Goal: Check status: Check status

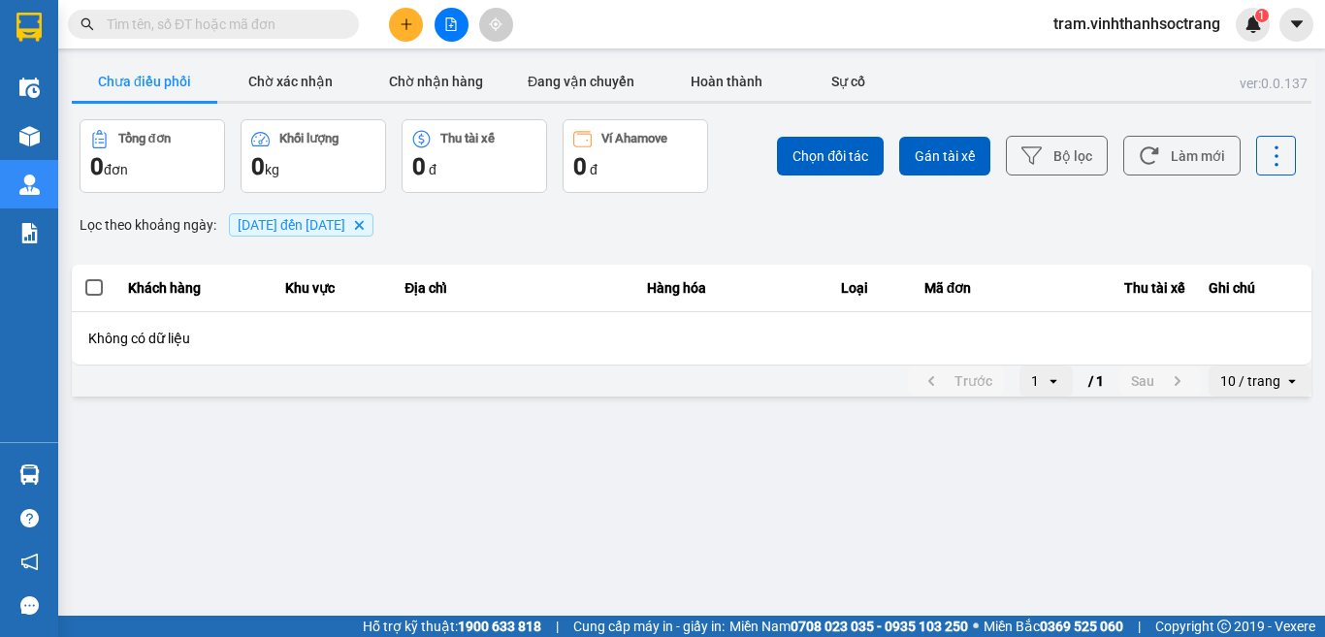
click at [364, 227] on icon "10/08/2022 đến 12/08/2022, close by backspace" at bounding box center [359, 224] width 9 height 9
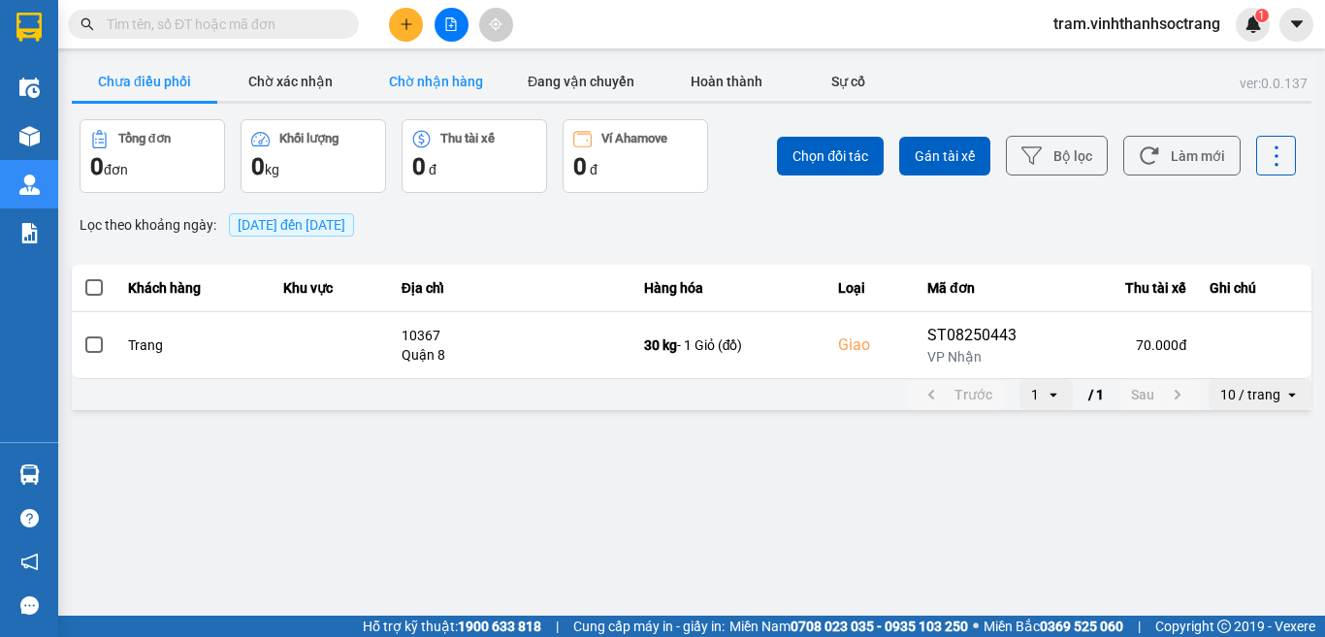
click at [443, 82] on button "Chờ nhận hàng" at bounding box center [436, 81] width 146 height 39
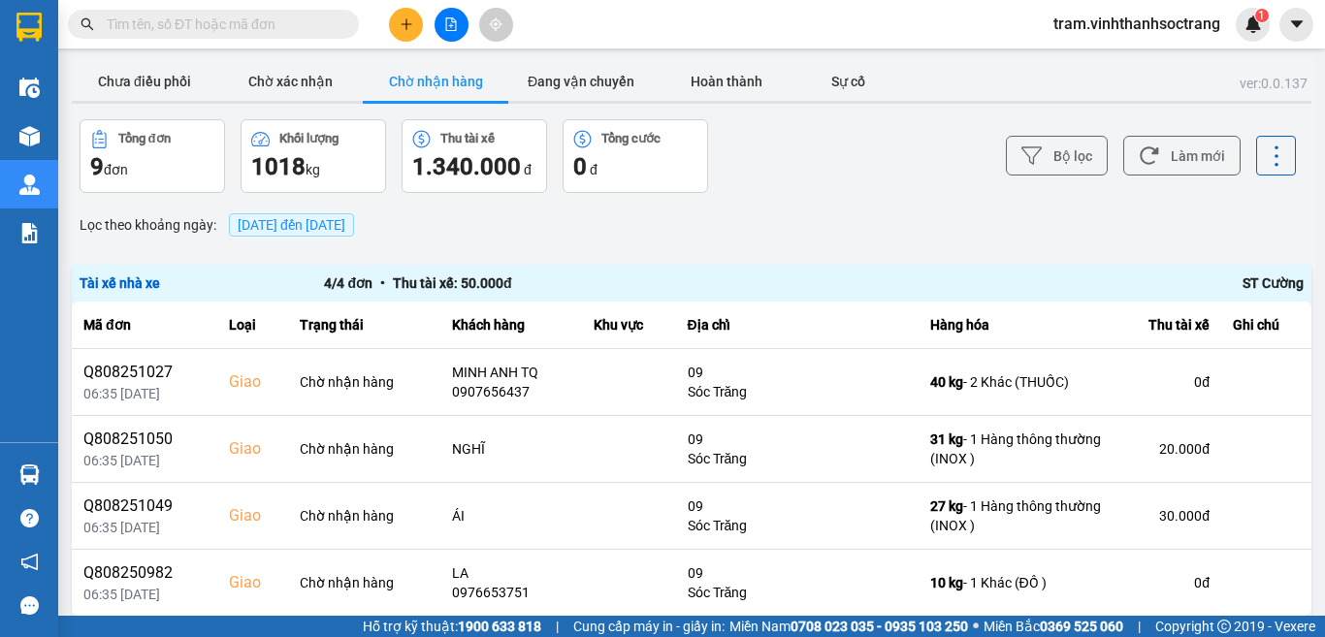
click at [318, 33] on input "text" at bounding box center [221, 24] width 229 height 21
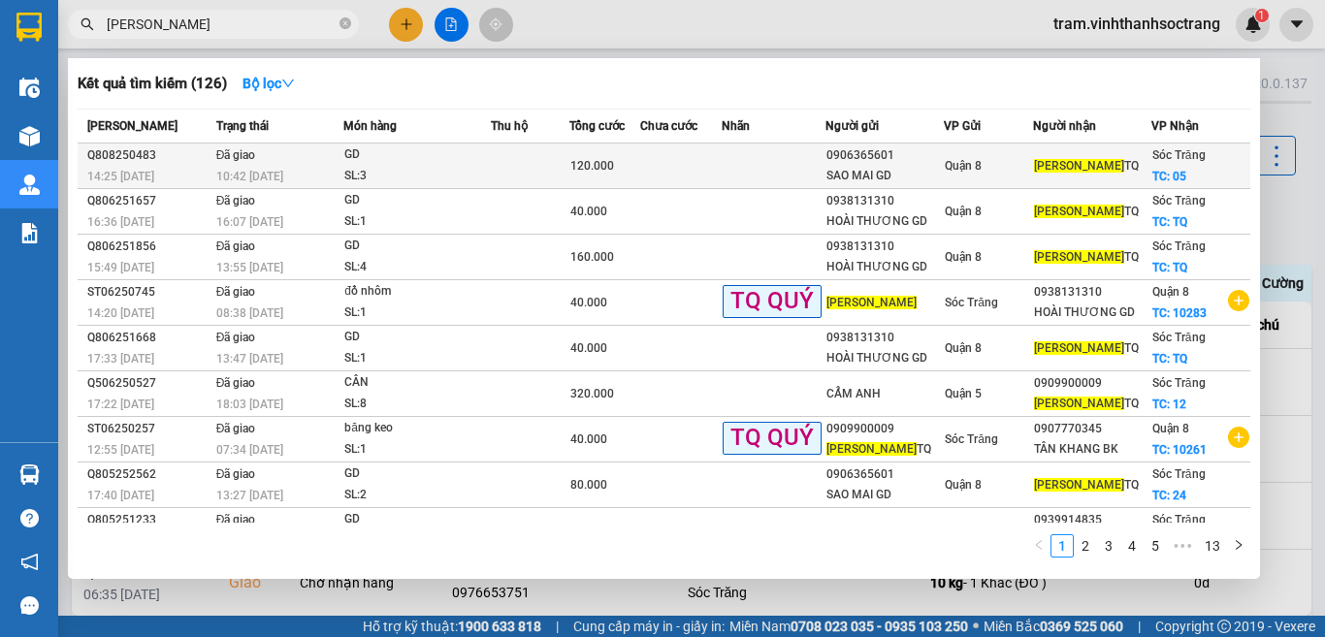
type input "[PERSON_NAME]"
click at [477, 171] on div "SL: 3" at bounding box center [417, 176] width 146 height 21
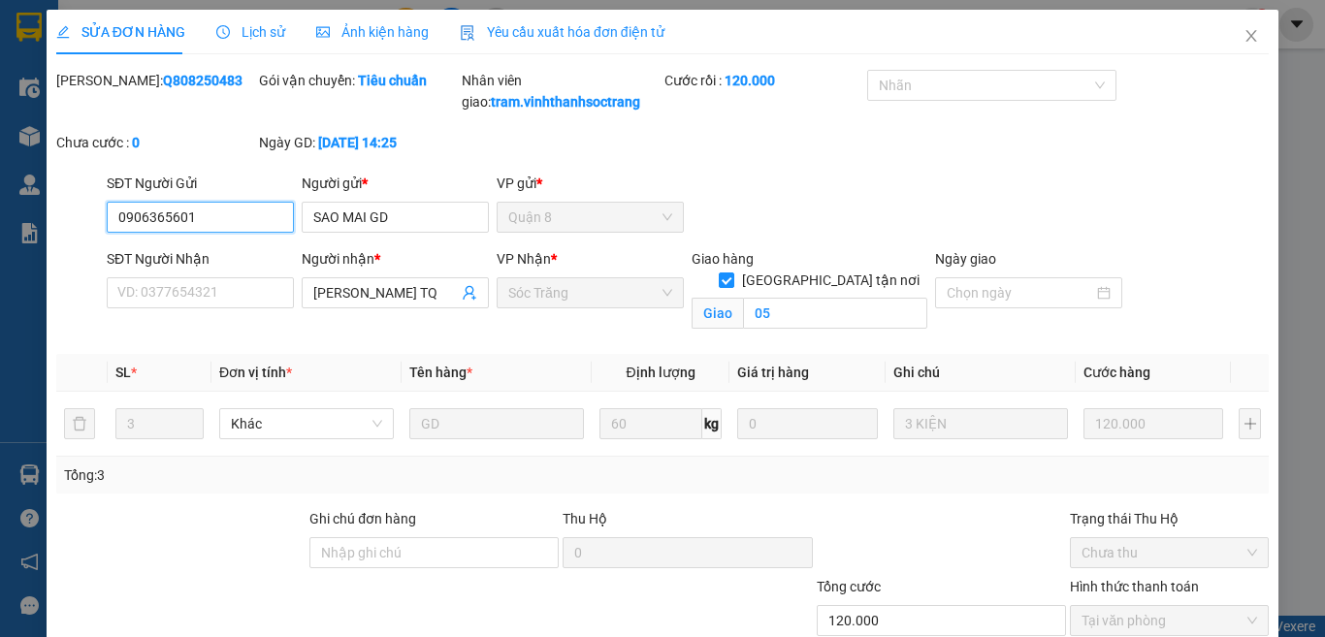
type input "0906365601"
type input "SAO MAI GD"
type input "[PERSON_NAME] TQ"
checkbox input "true"
type input "05"
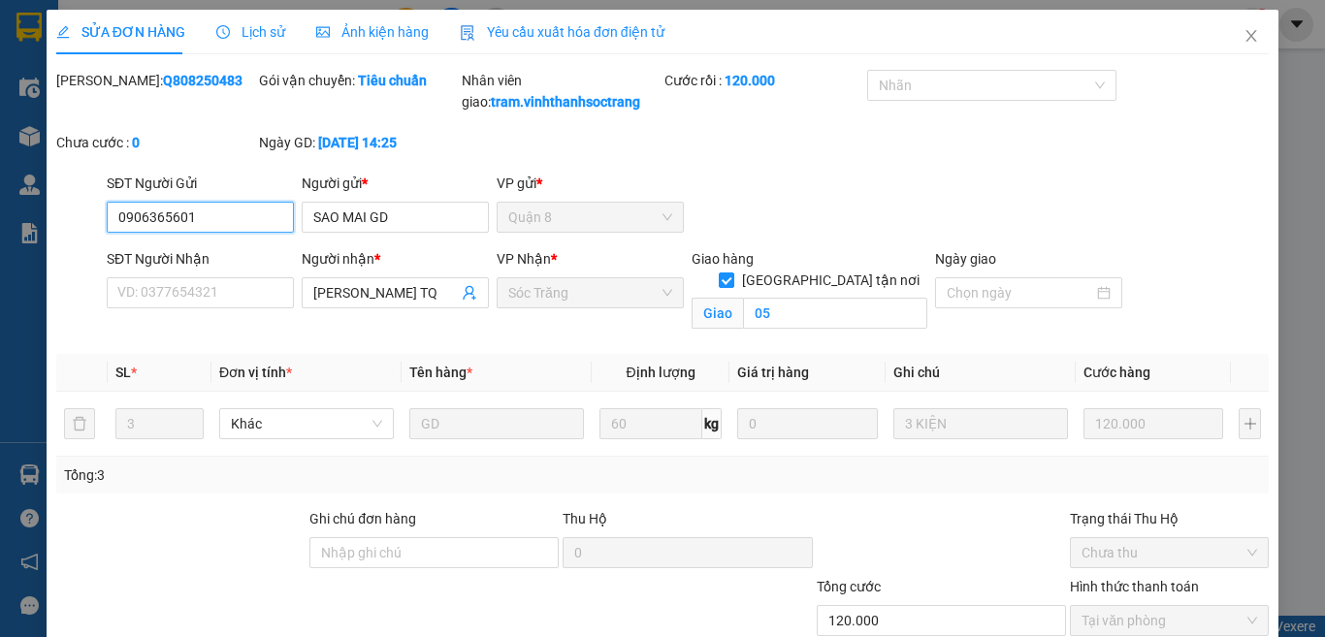
type input "120.000"
click at [1244, 35] on icon "close" at bounding box center [1252, 36] width 16 height 16
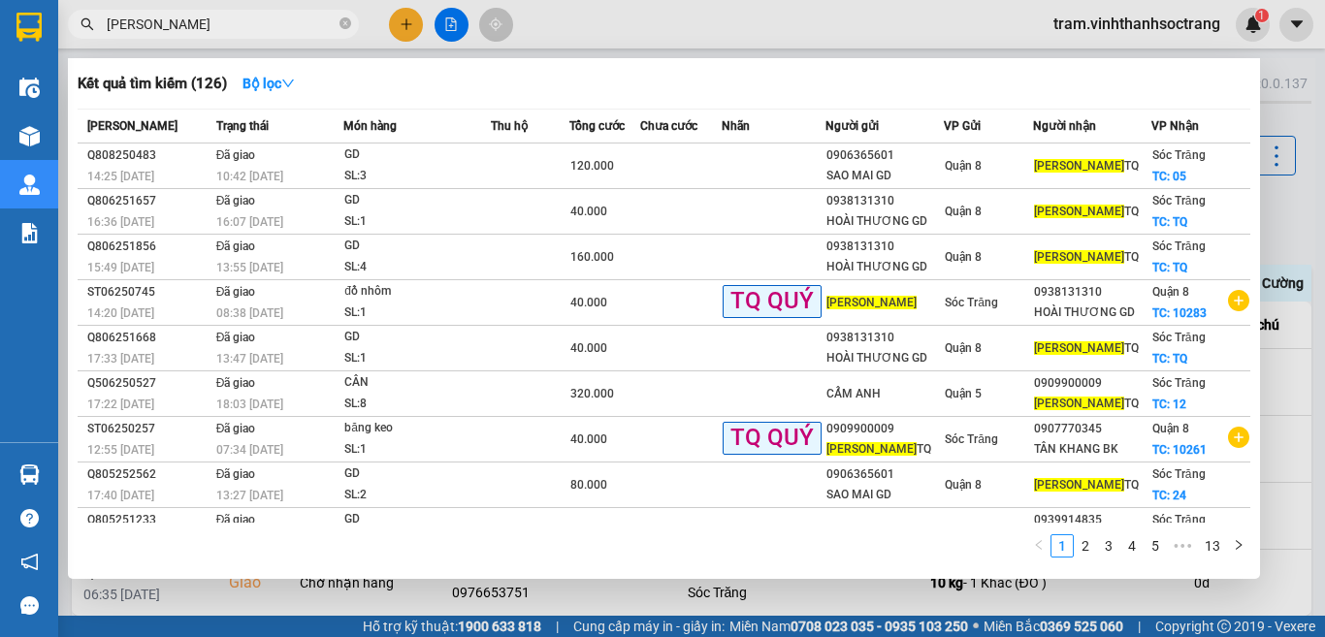
click at [322, 23] on input "[PERSON_NAME]" at bounding box center [221, 24] width 229 height 21
click at [347, 19] on icon "close-circle" at bounding box center [346, 23] width 12 height 12
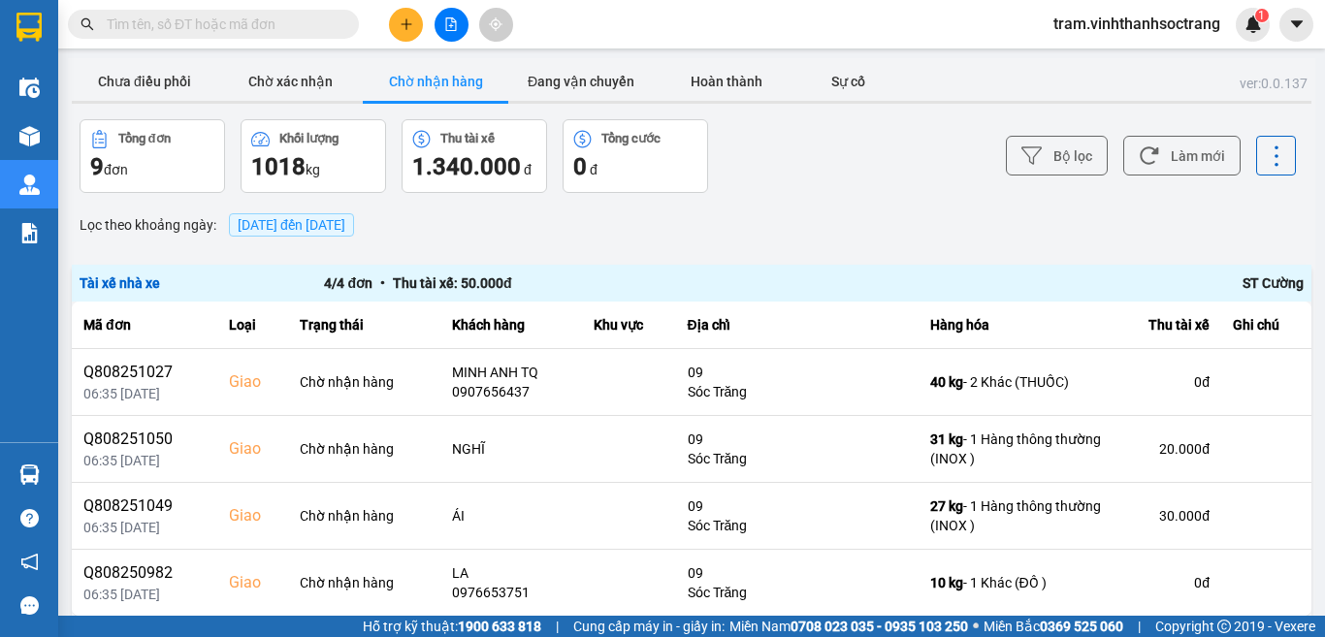
click at [265, 30] on input "text" at bounding box center [221, 24] width 229 height 21
click at [609, 231] on div "Lọc theo khoảng ngày : [DATE] đến [DATE]" at bounding box center [692, 225] width 1240 height 33
click at [270, 21] on input "text" at bounding box center [221, 24] width 229 height 21
click at [338, 232] on span "[DATE] đến [DATE]" at bounding box center [292, 225] width 108 height 16
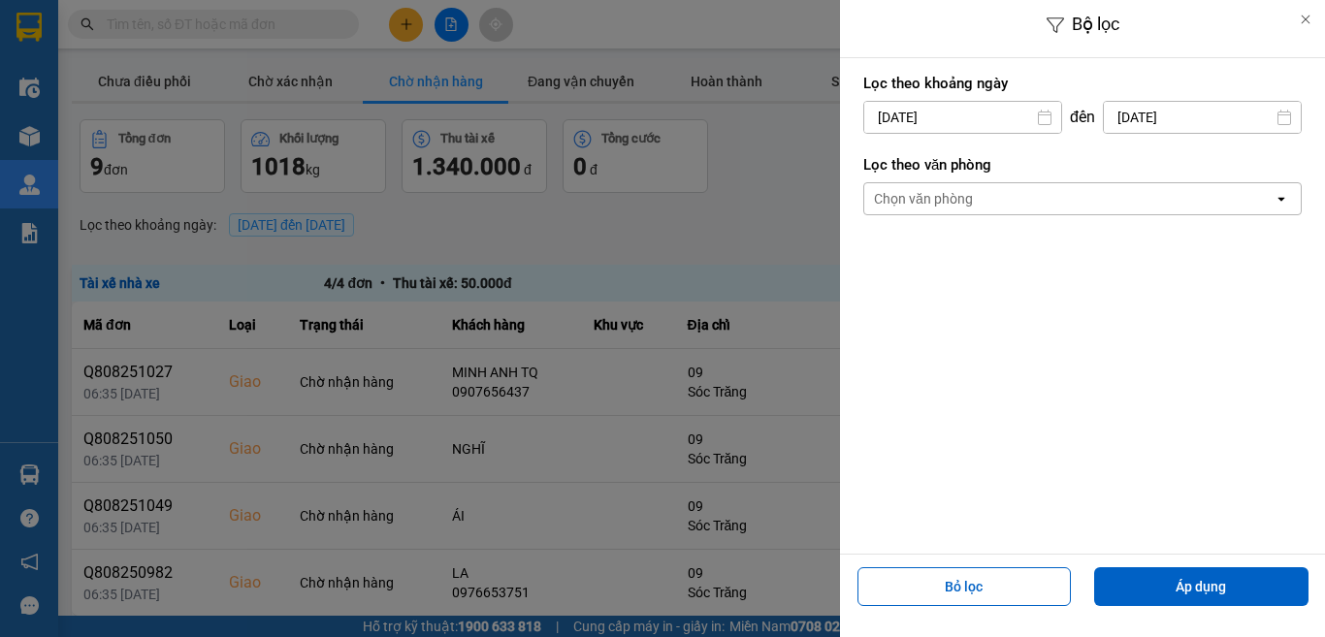
click at [933, 106] on input "[DATE]" at bounding box center [962, 117] width 197 height 31
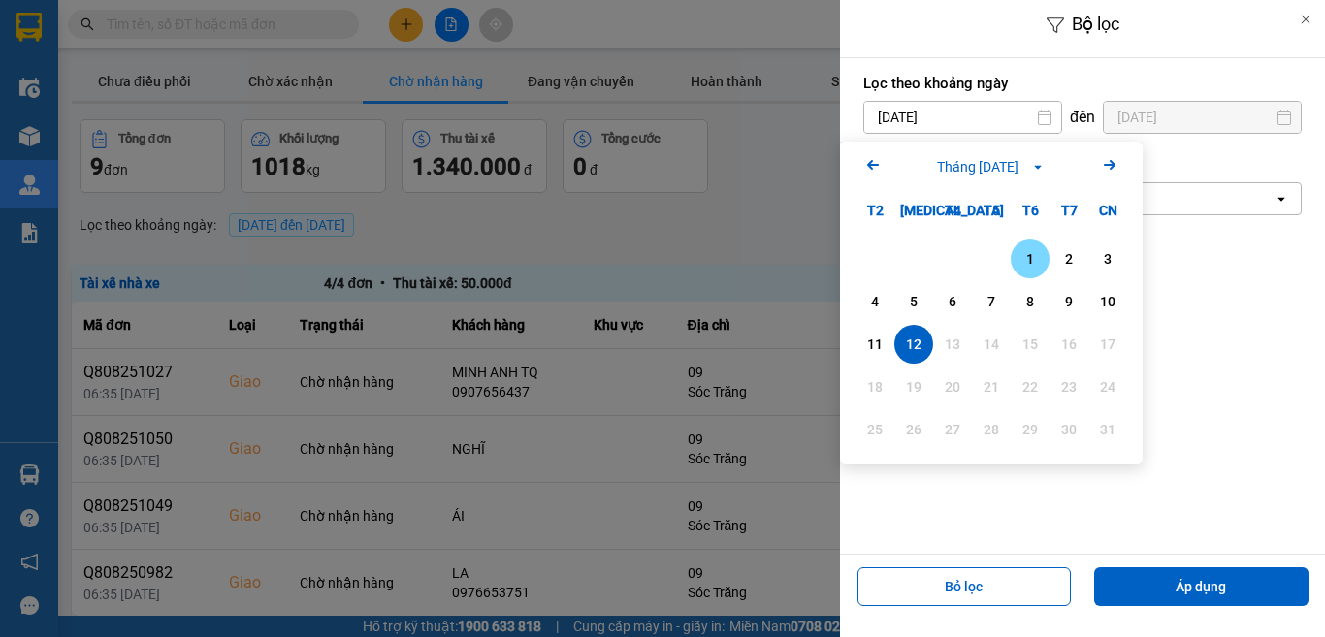
click at [1032, 263] on div "1" at bounding box center [1030, 258] width 27 height 23
type input "[DATE]"
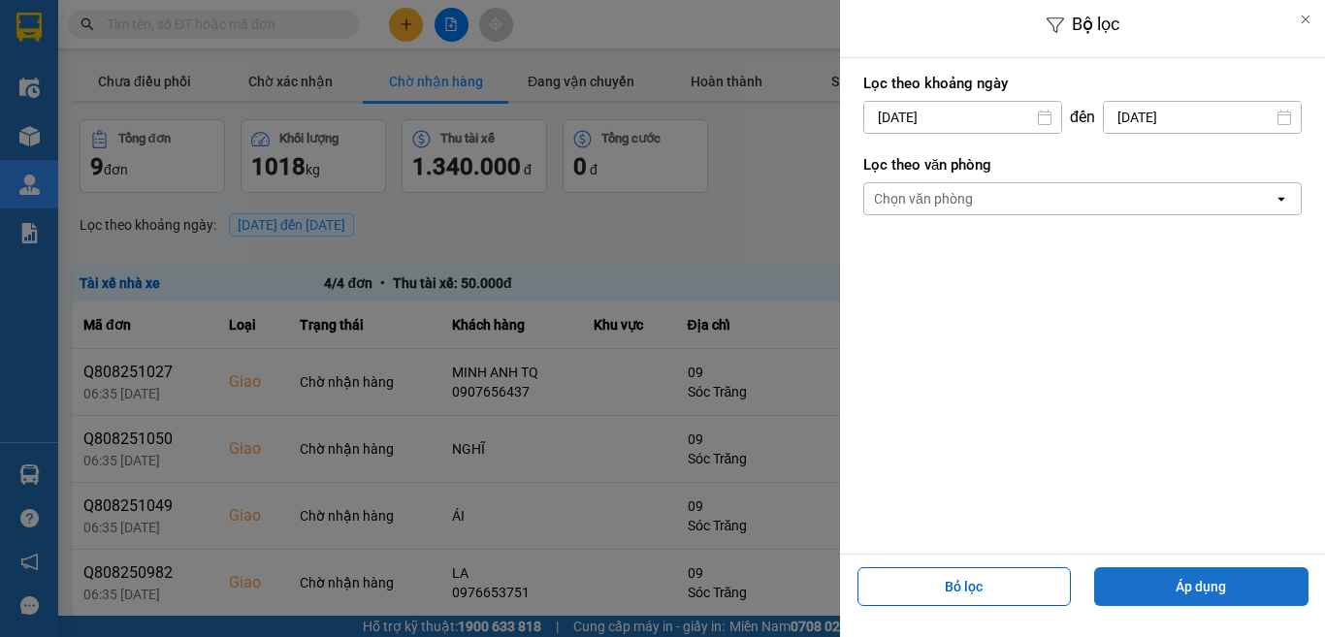
click at [1226, 593] on button "Áp dụng" at bounding box center [1201, 587] width 214 height 39
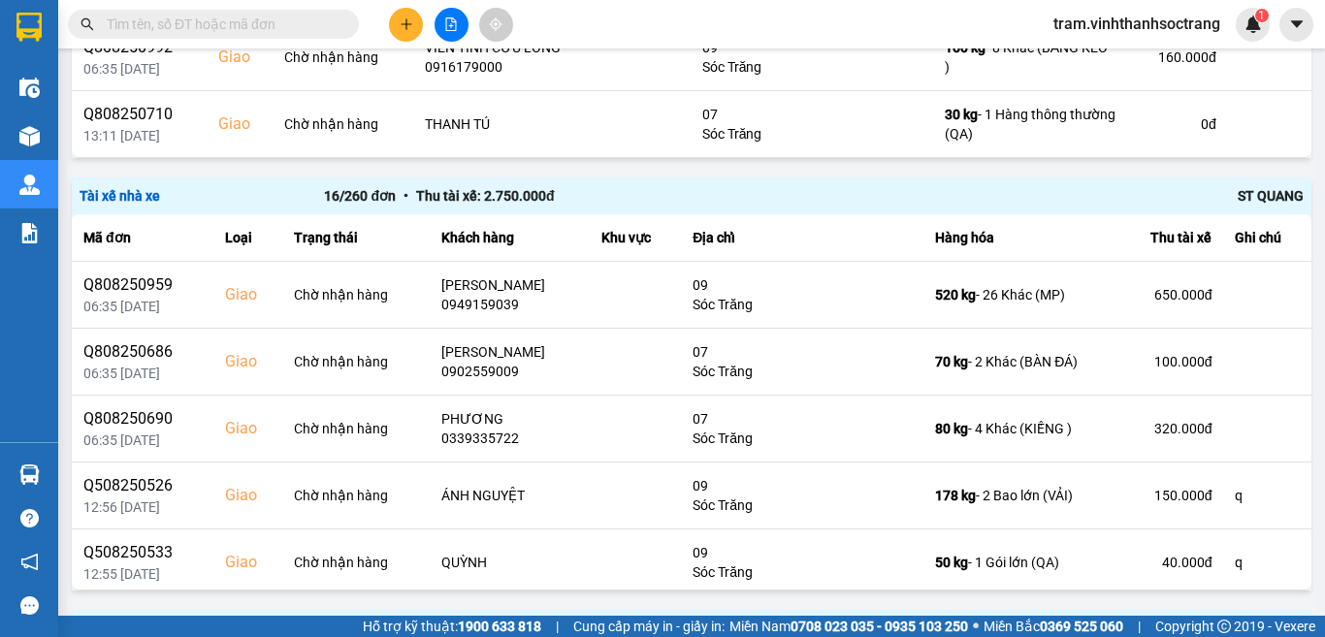
scroll to position [873, 0]
